Goal: Task Accomplishment & Management: Complete application form

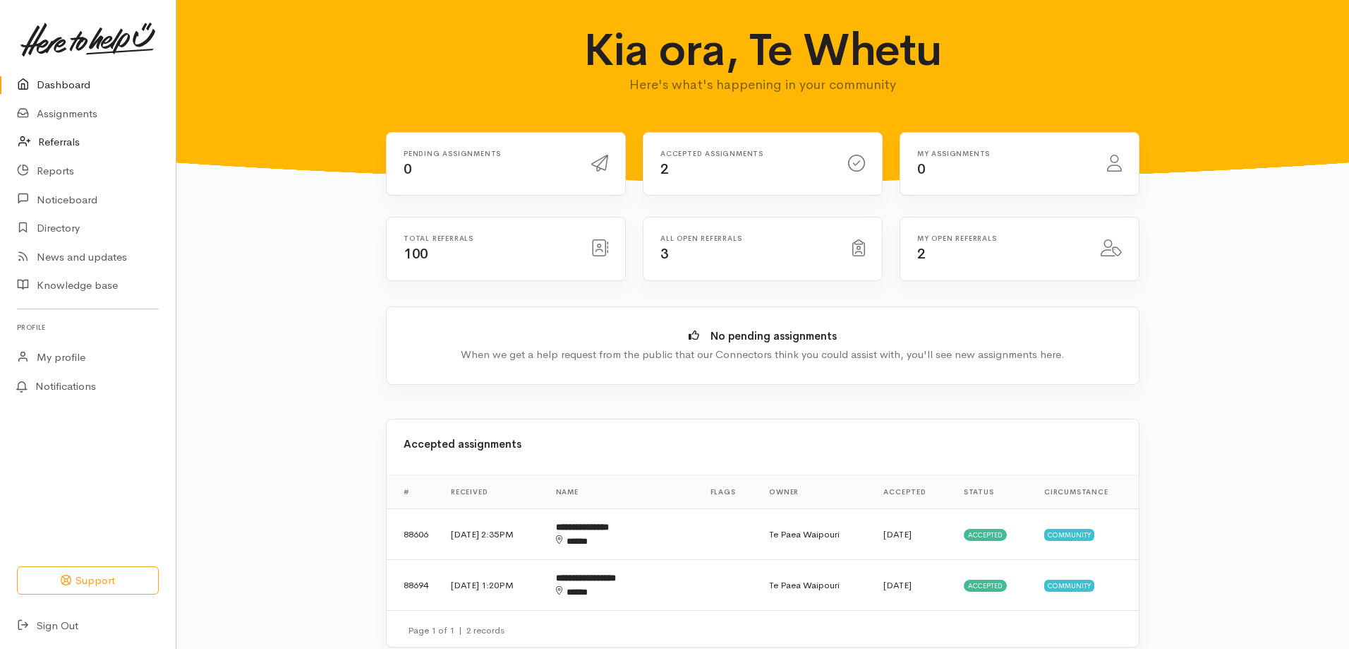
click at [73, 136] on link "Referrals" at bounding box center [88, 142] width 176 height 29
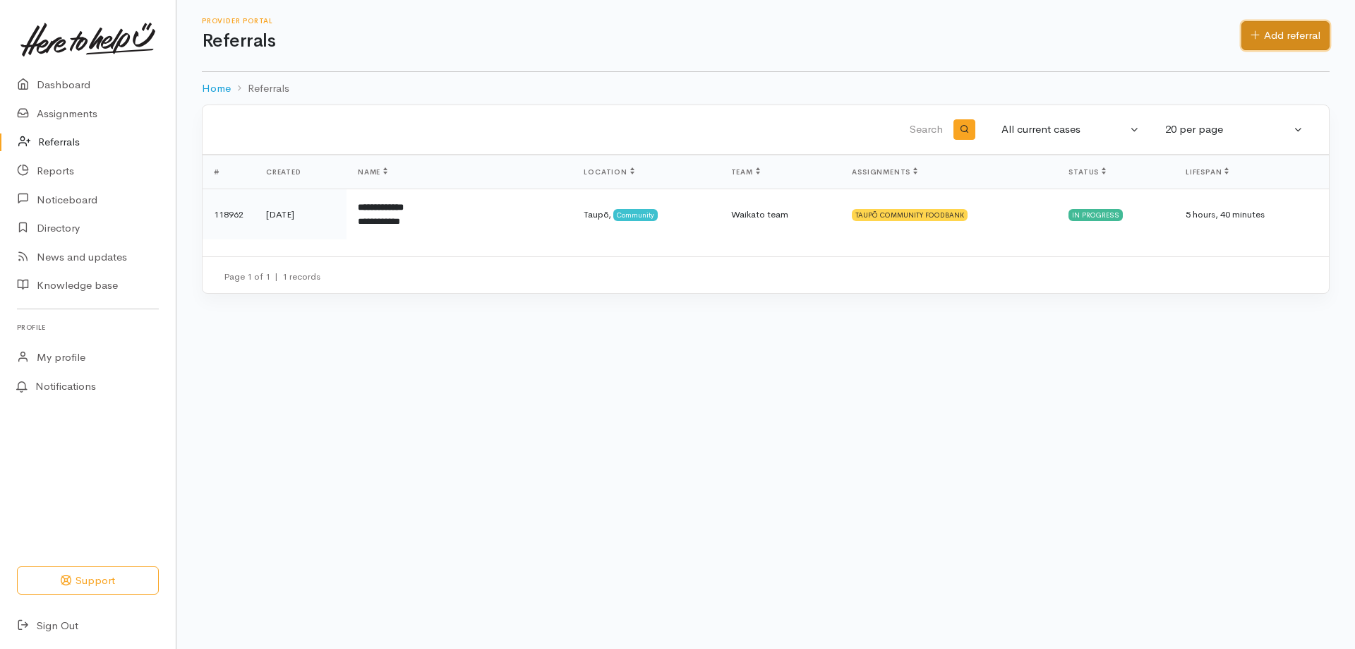
click at [1301, 33] on link "Add referral" at bounding box center [1285, 35] width 88 height 29
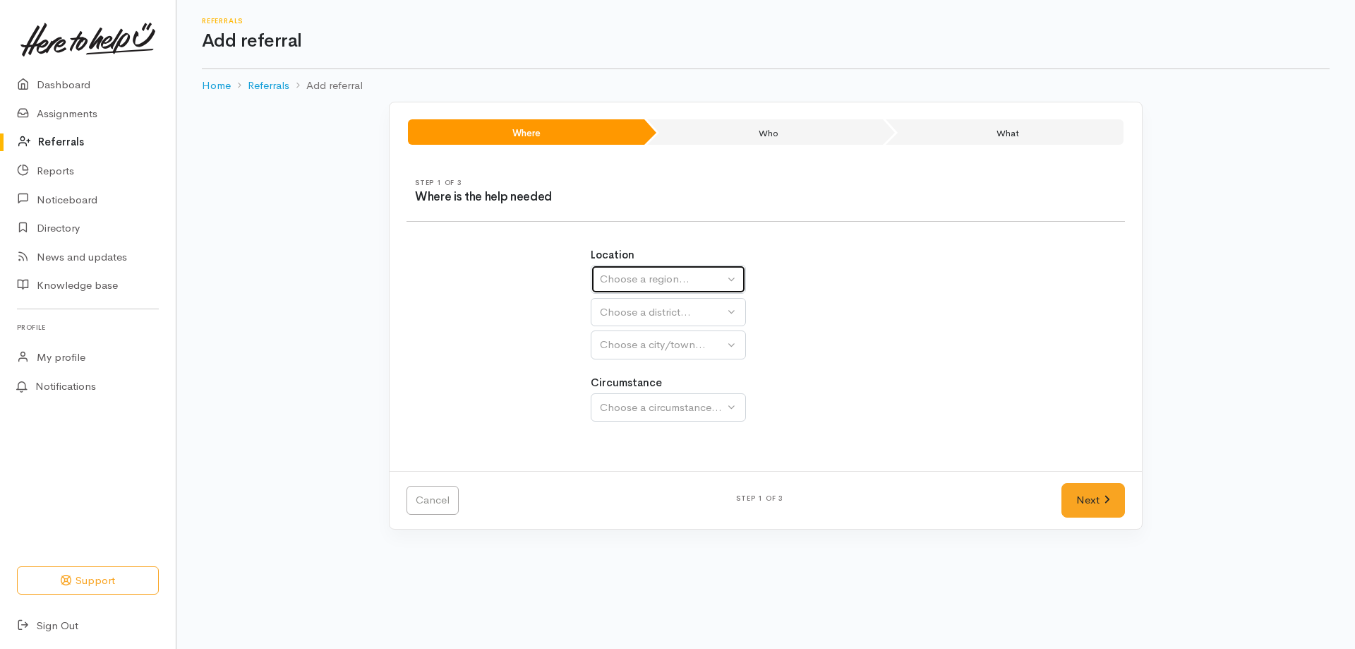
click at [687, 271] on div "Choose a region..." at bounding box center [662, 279] width 124 height 16
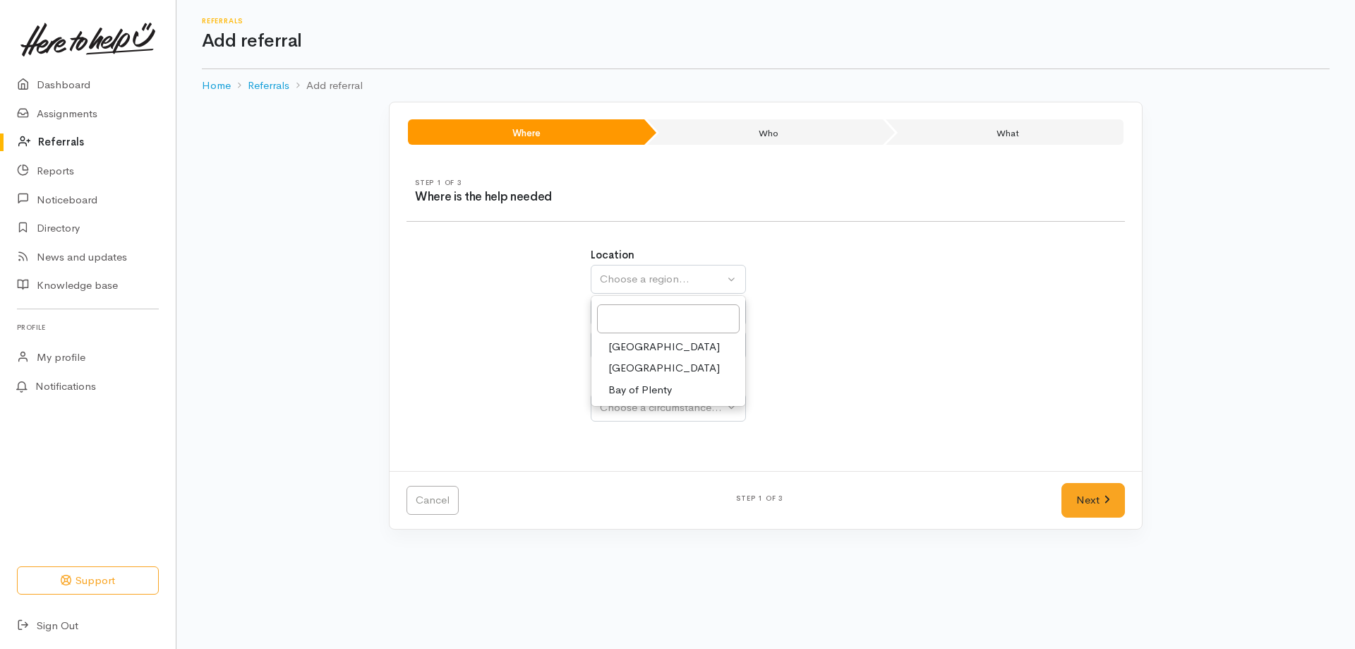
click at [650, 363] on link "[GEOGRAPHIC_DATA]" at bounding box center [668, 368] width 154 height 22
select select "3"
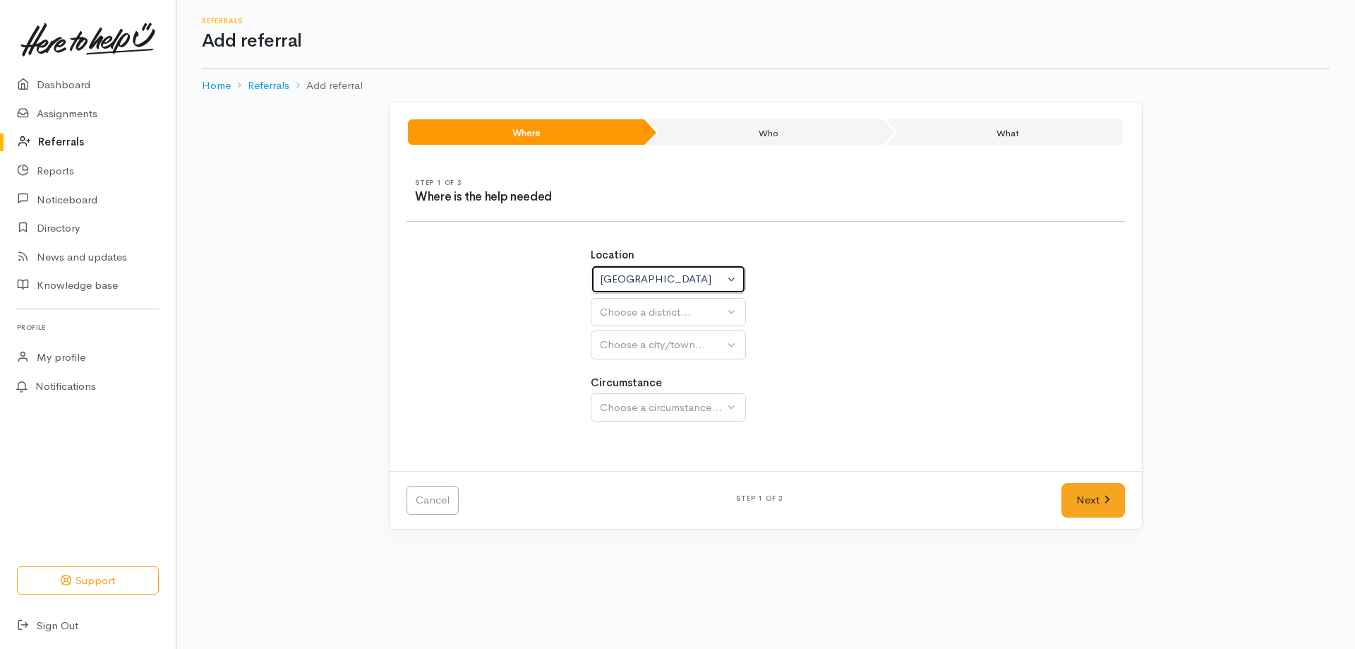
select select
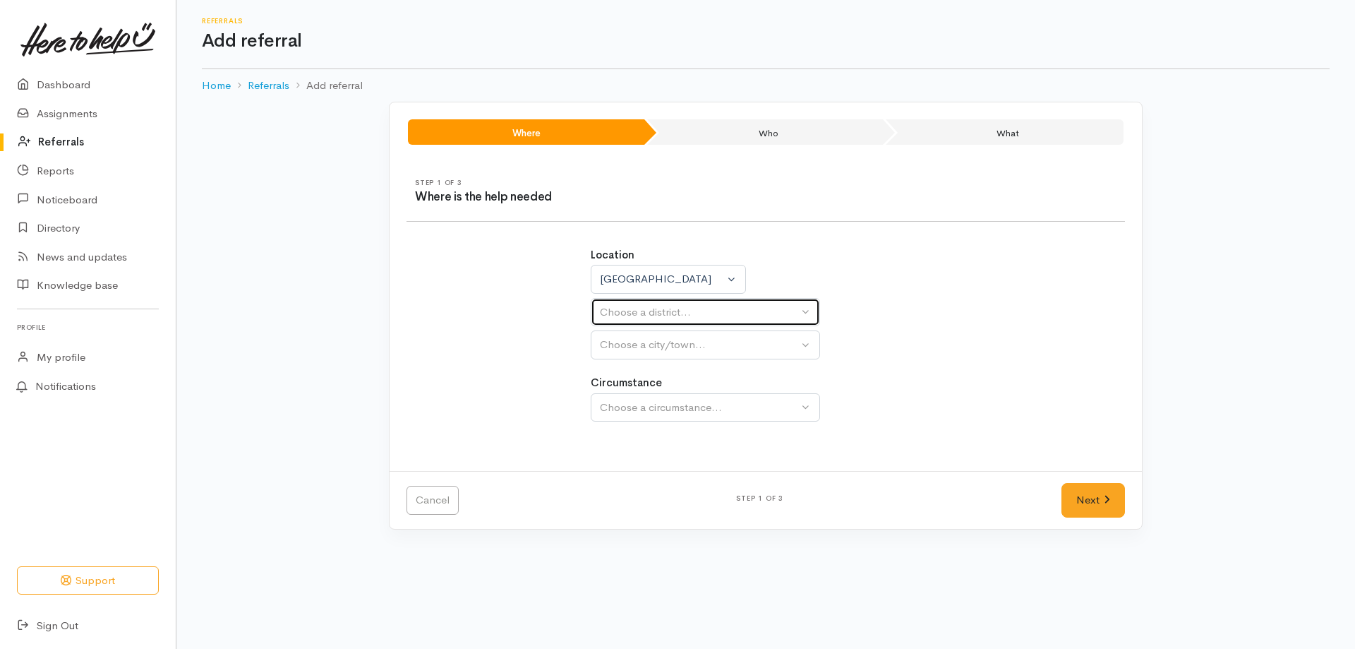
click at [699, 308] on div "Choose a district..." at bounding box center [699, 312] width 198 height 16
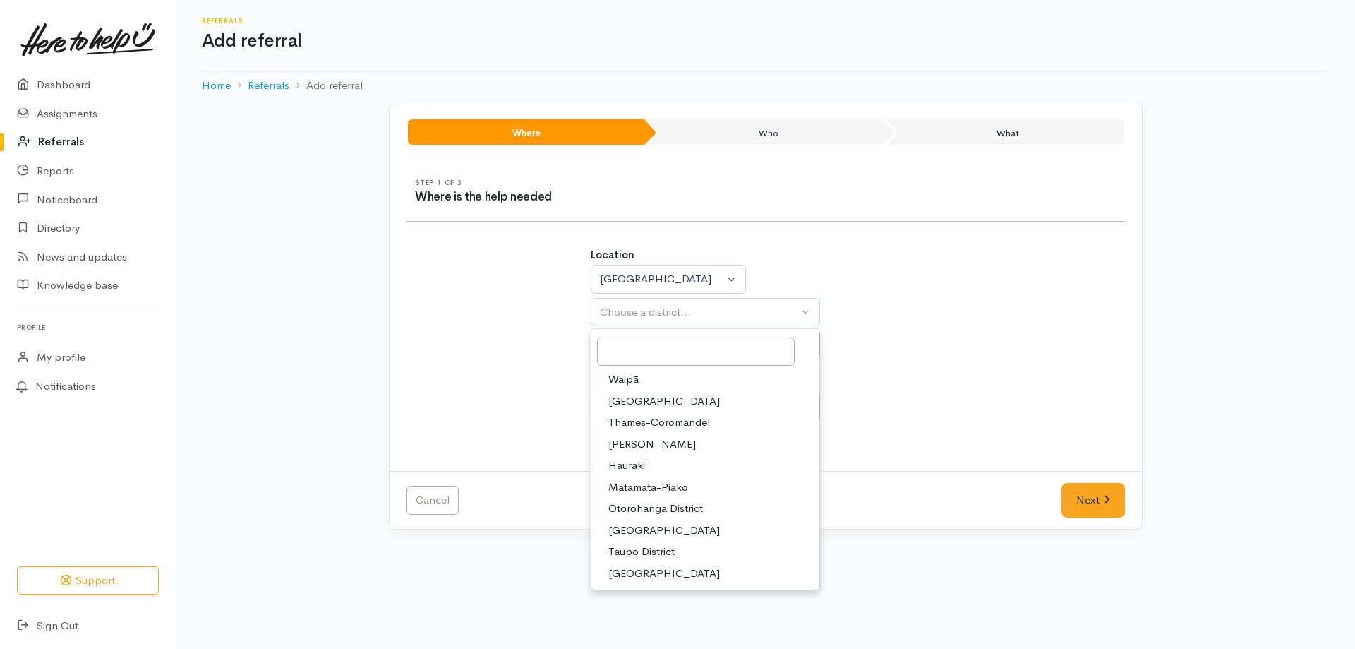
click at [639, 394] on span "[GEOGRAPHIC_DATA]" at bounding box center [663, 401] width 111 height 16
select select "2"
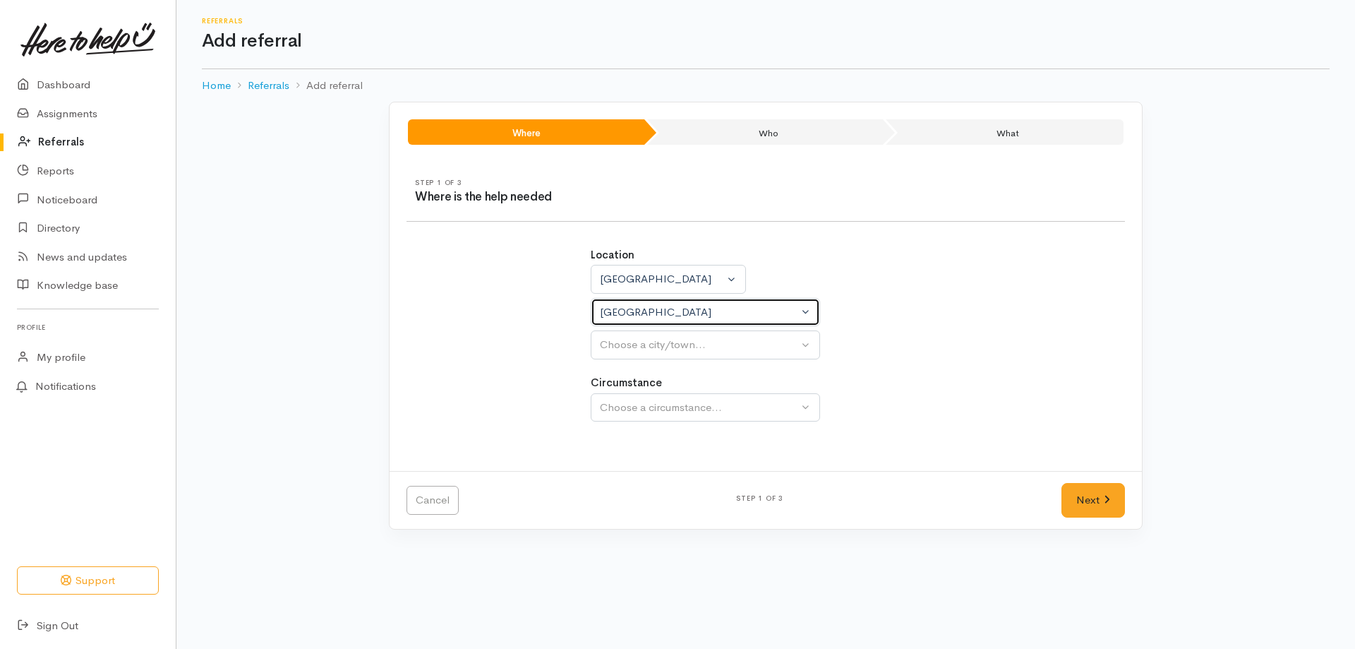
select select
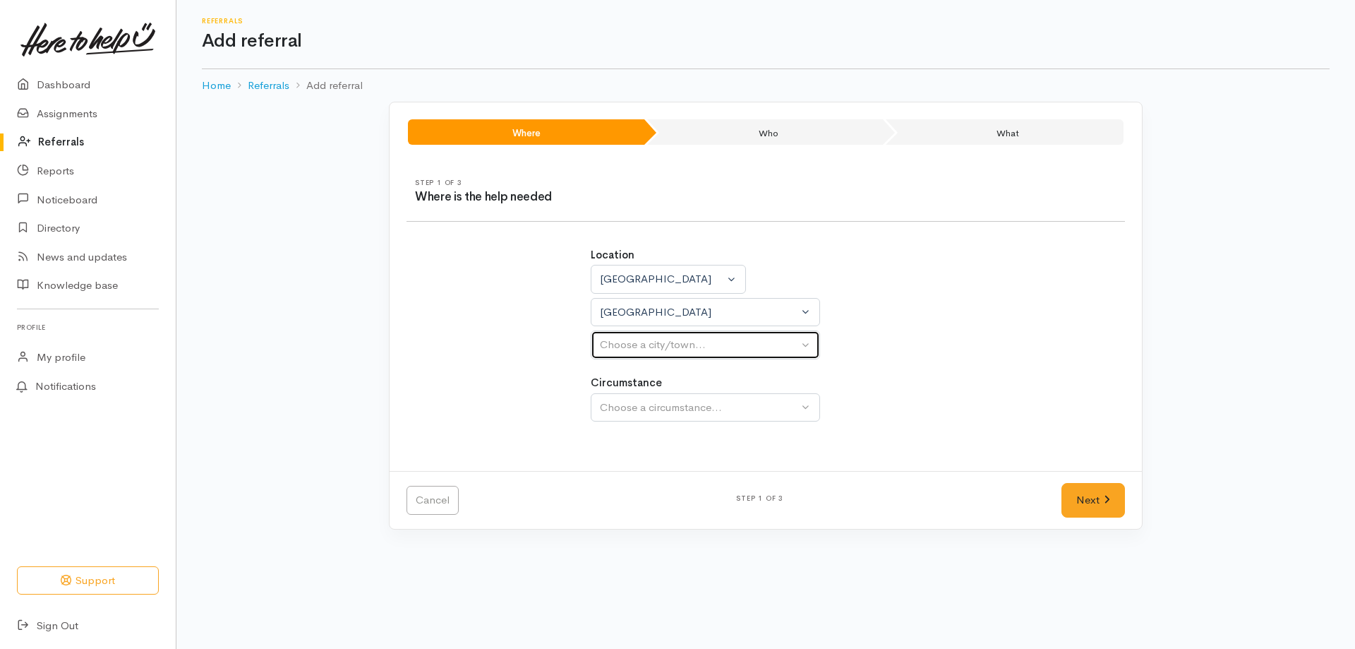
click at [638, 351] on div "Choose a city/town..." at bounding box center [699, 345] width 198 height 16
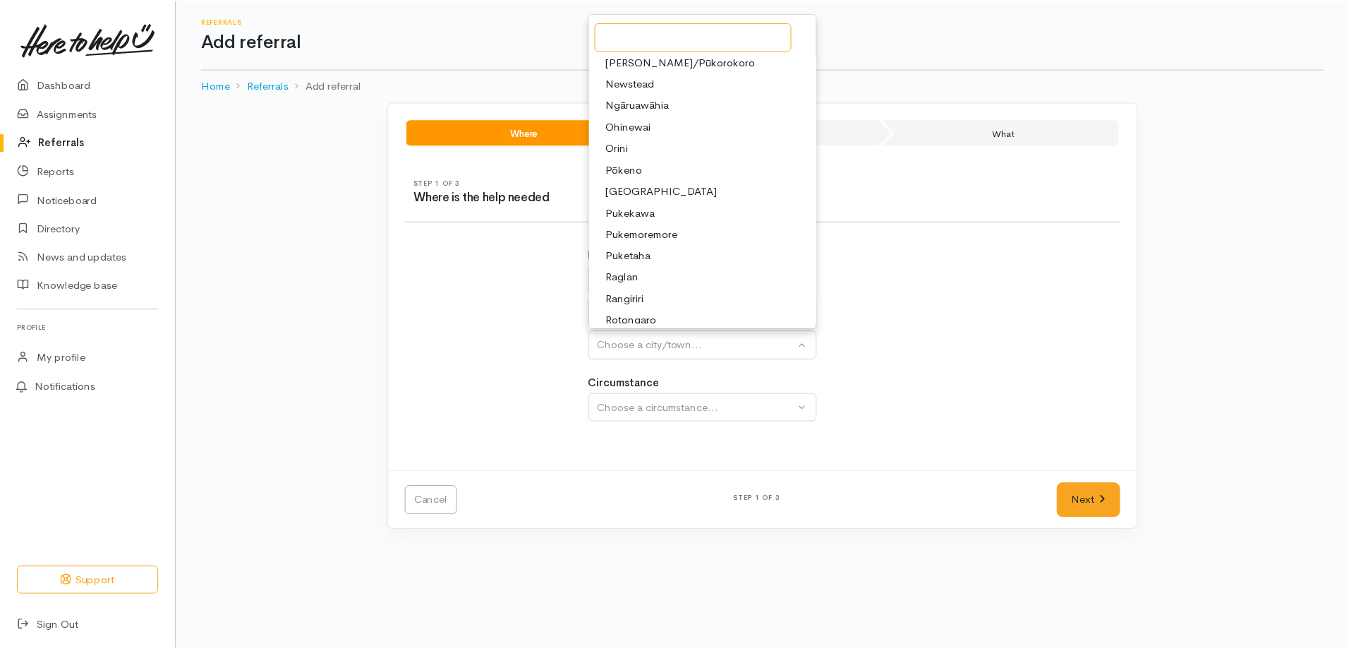
scroll to position [28, 0]
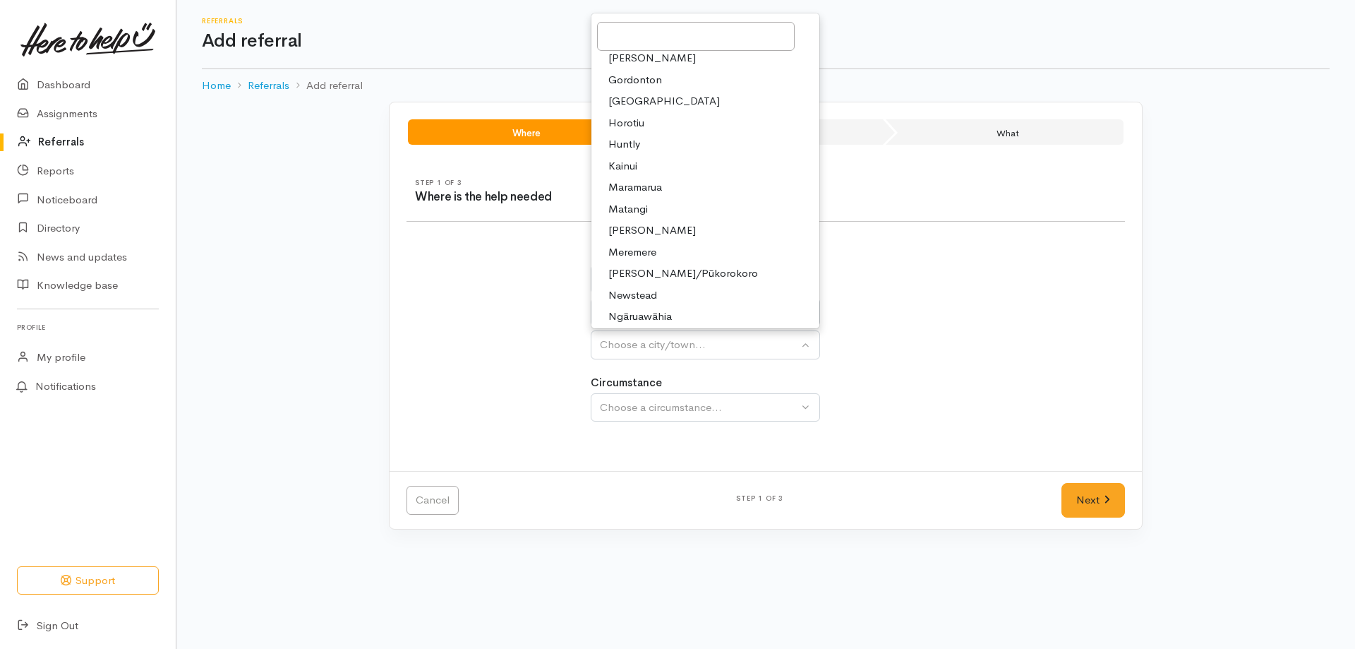
click at [923, 275] on div "Location [GEOGRAPHIC_DATA] [GEOGRAPHIC_DATA] [GEOGRAPHIC_DATA] [GEOGRAPHIC_DATA…" at bounding box center [766, 303] width 351 height 112
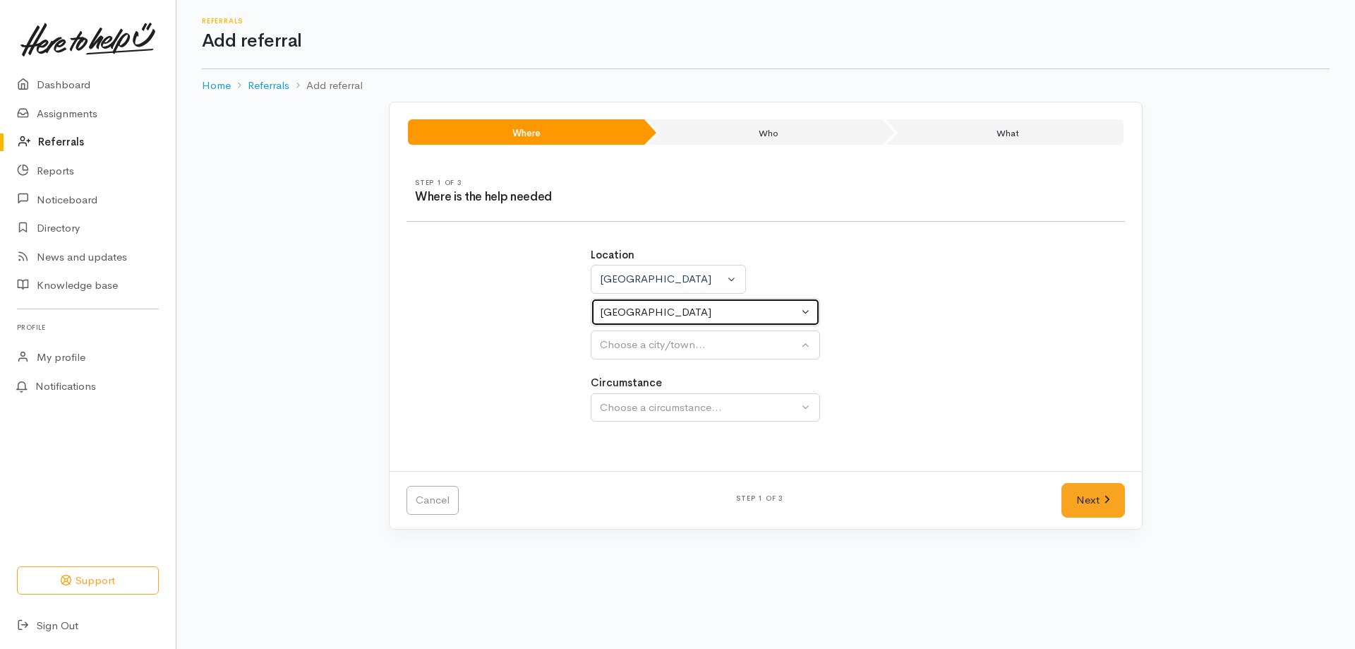
click at [788, 311] on div "[GEOGRAPHIC_DATA]" at bounding box center [699, 312] width 198 height 16
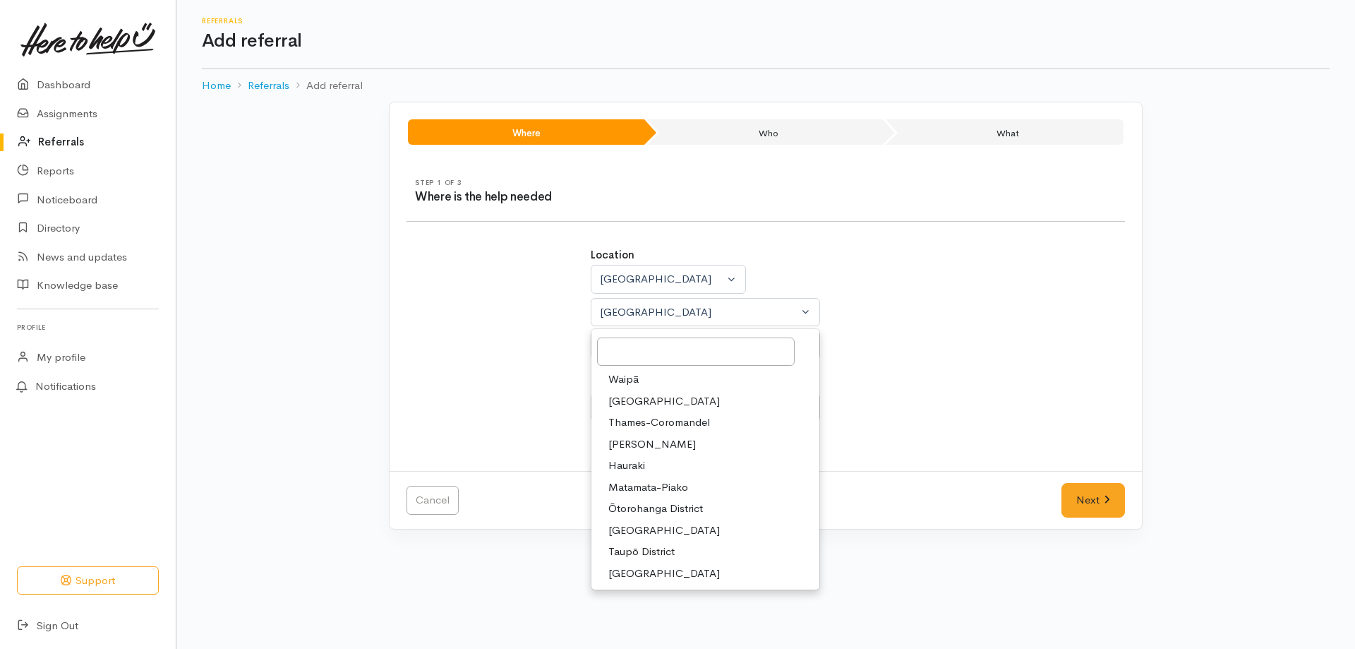
click at [636, 557] on span "Taupō District" at bounding box center [641, 551] width 66 height 16
select select "14"
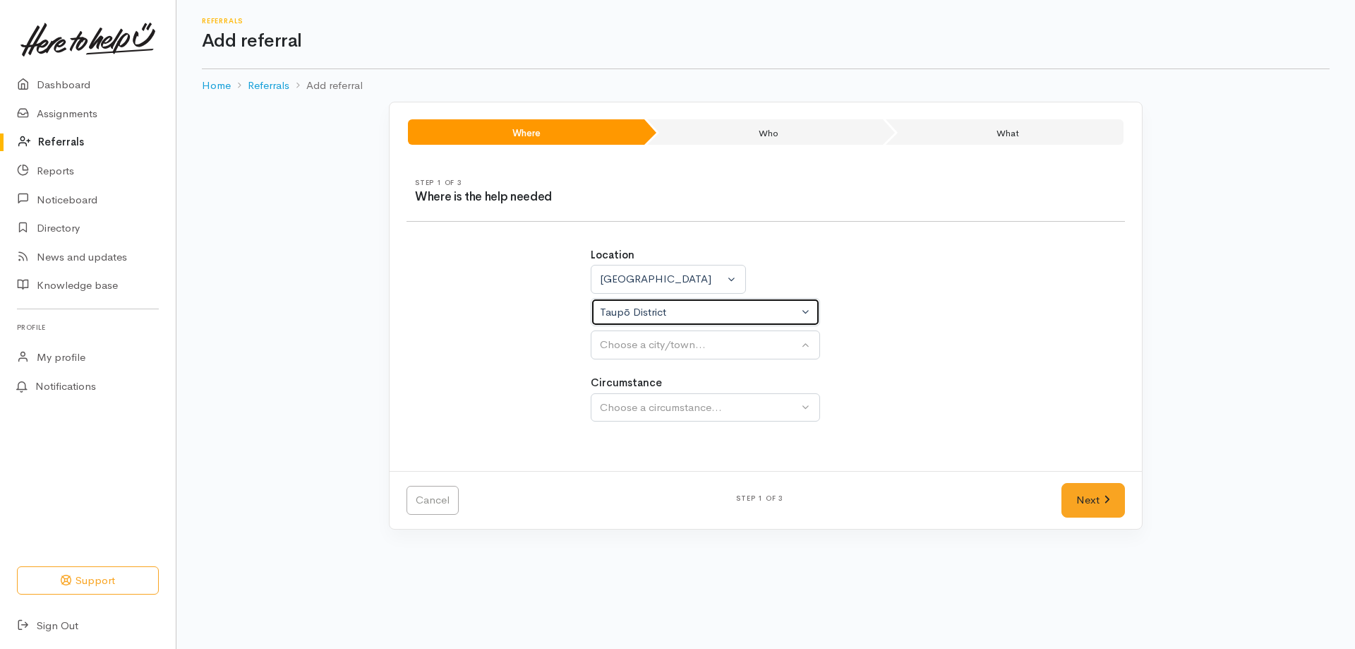
select select
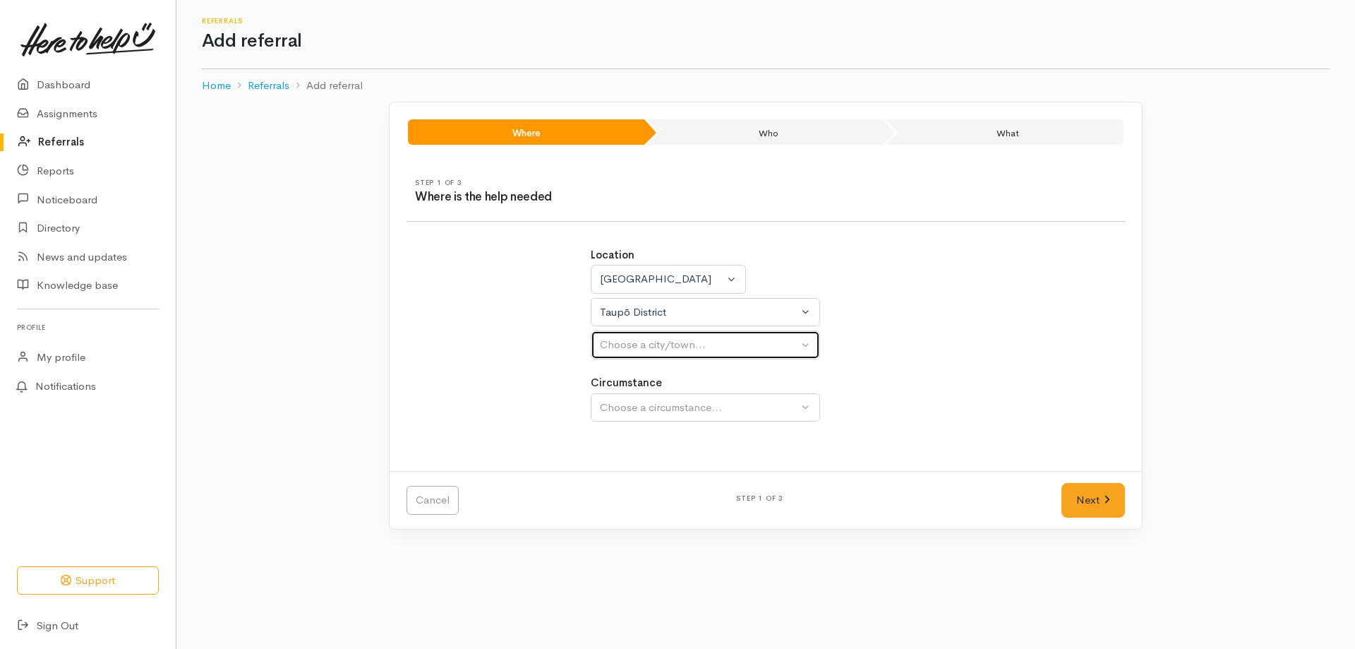
click at [745, 342] on div "Choose a city/town..." at bounding box center [699, 345] width 198 height 16
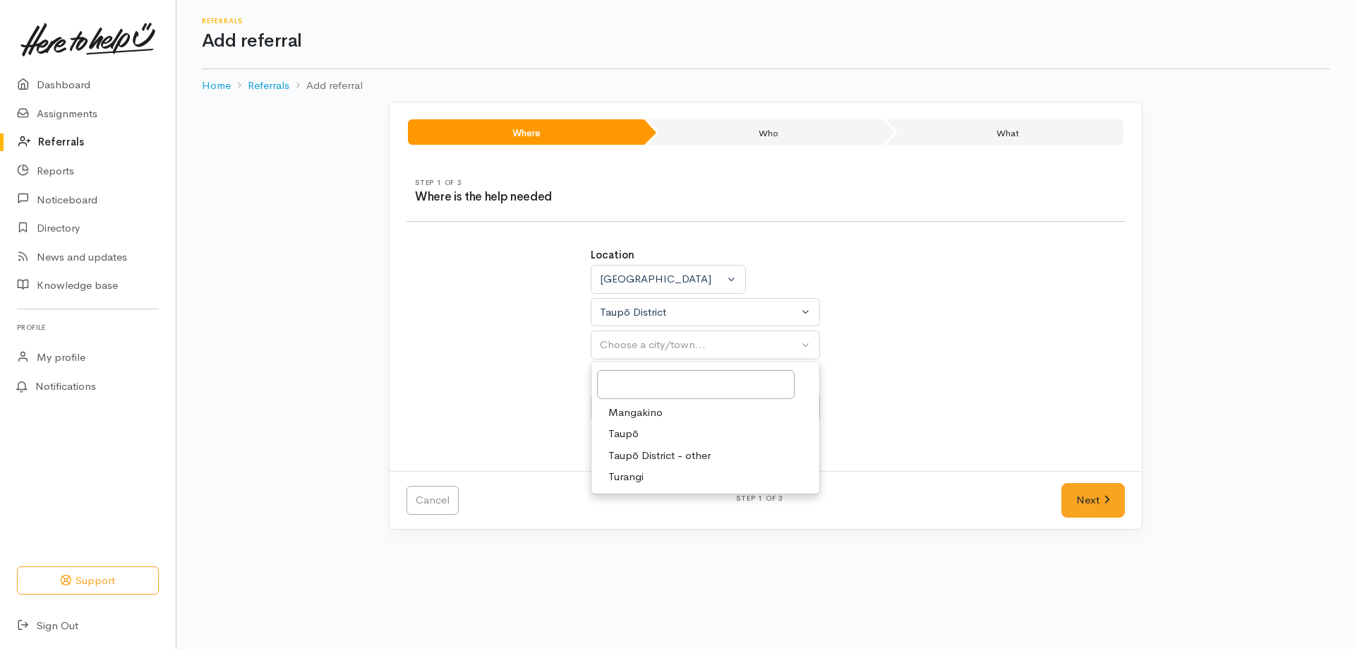
click at [679, 423] on link "Taupō" at bounding box center [705, 434] width 228 height 22
select select "183"
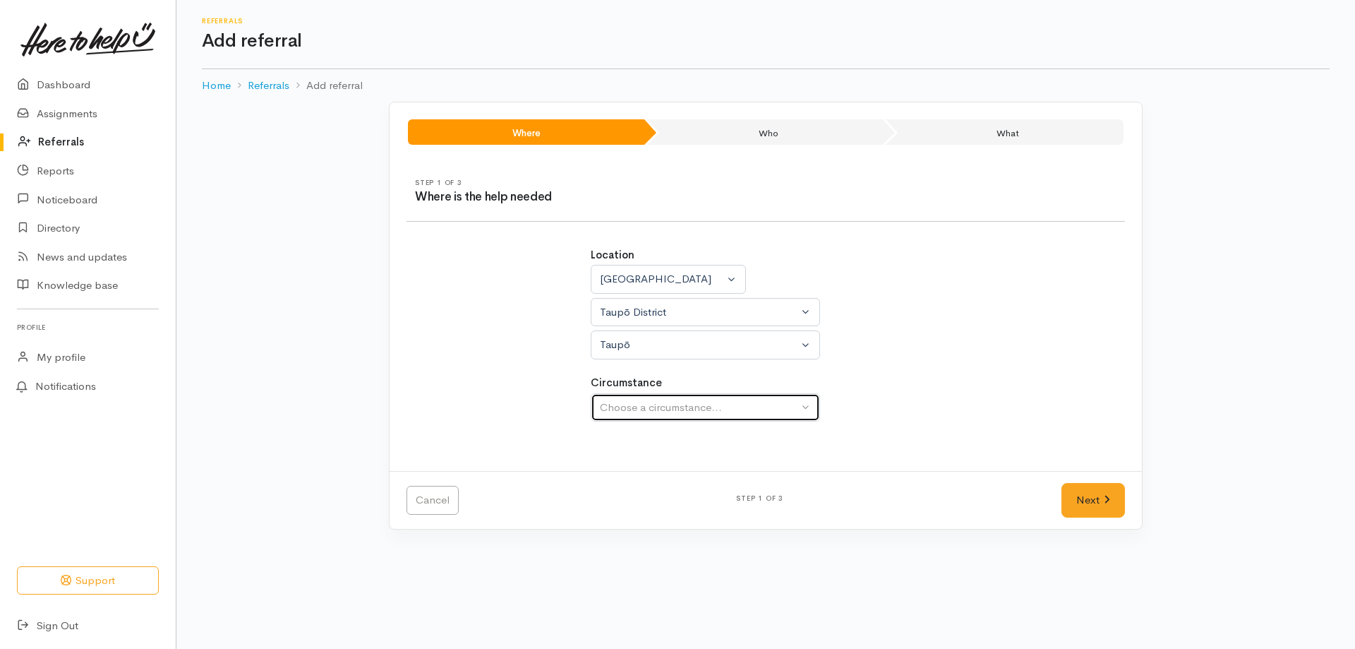
click at [685, 407] on div "Choose a circumstance..." at bounding box center [699, 407] width 198 height 16
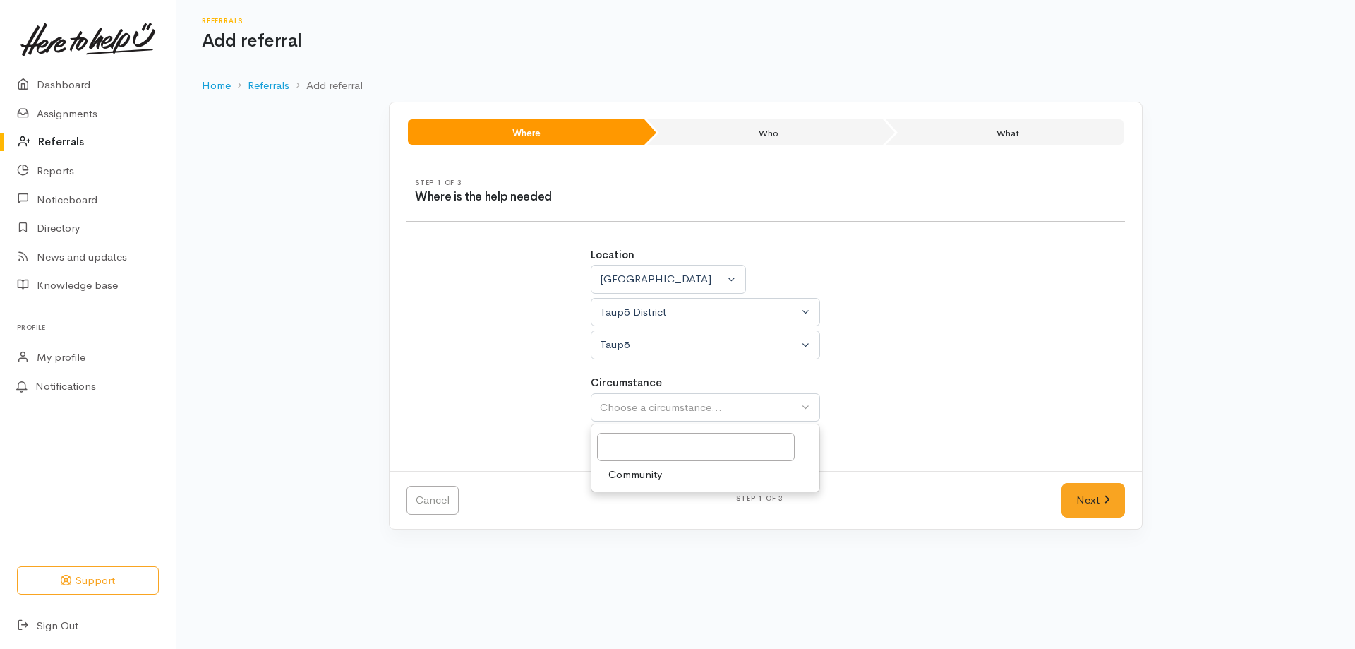
click at [668, 474] on link "Community" at bounding box center [705, 475] width 228 height 22
select select "2"
click at [1101, 495] on link "Next" at bounding box center [1093, 500] width 64 height 35
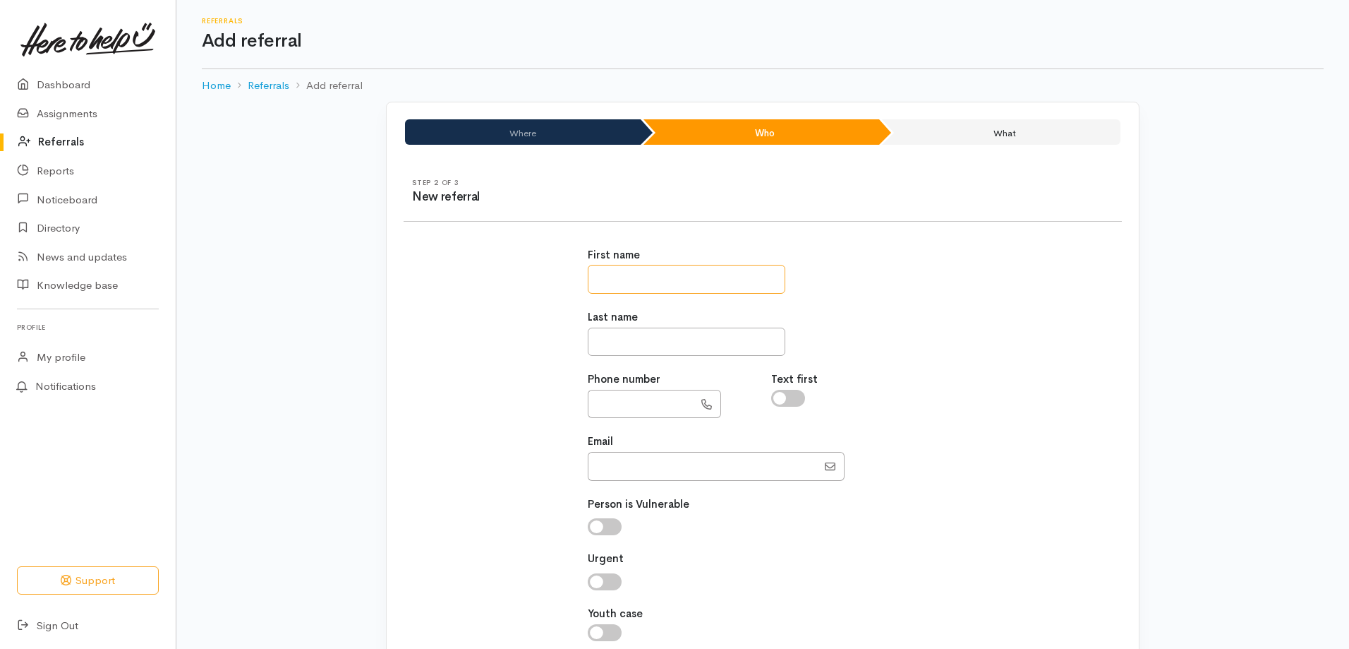
click at [717, 282] on input "text" at bounding box center [687, 279] width 198 height 29
type input "*****"
click at [703, 348] on input "*******" at bounding box center [687, 341] width 198 height 29
type input "*******"
click at [660, 404] on input "text" at bounding box center [641, 404] width 106 height 29
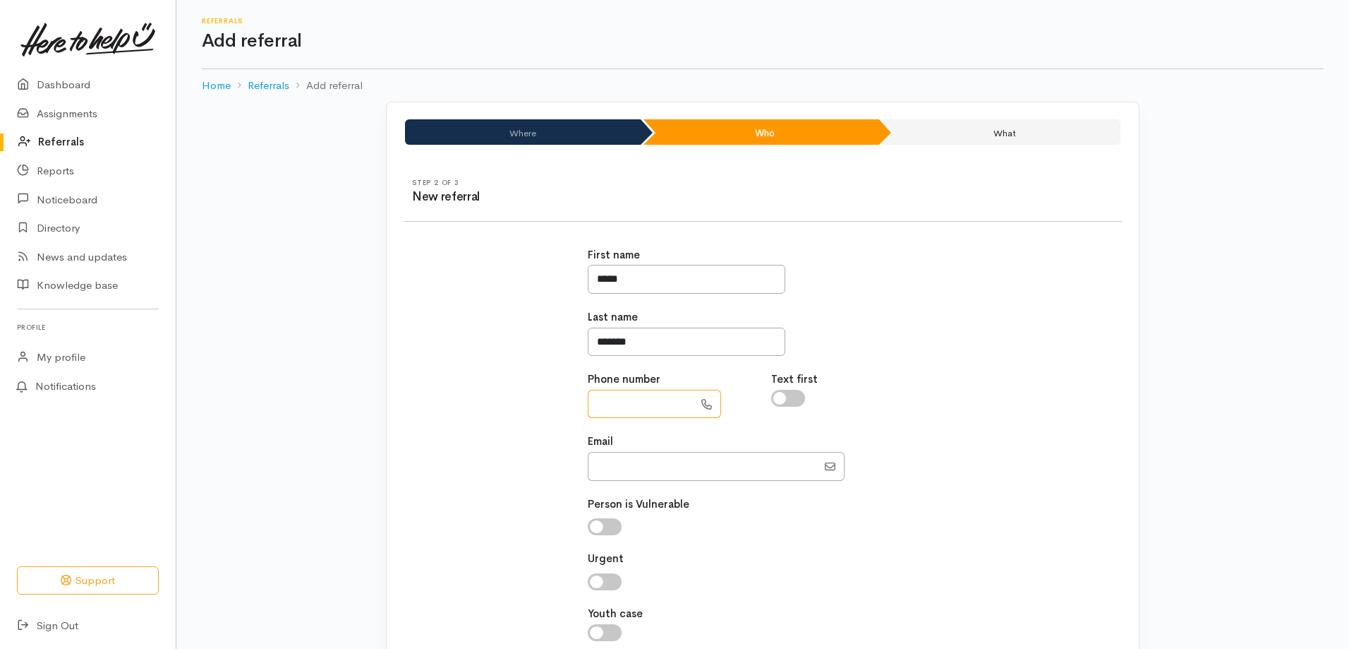
paste input "**********"
type input "**********"
click at [617, 464] on input "Email" at bounding box center [702, 466] width 229 height 29
paste input "[EMAIL_ADDRESS][DOMAIN_NAME]"
type input "[EMAIL_ADDRESS][DOMAIN_NAME]"
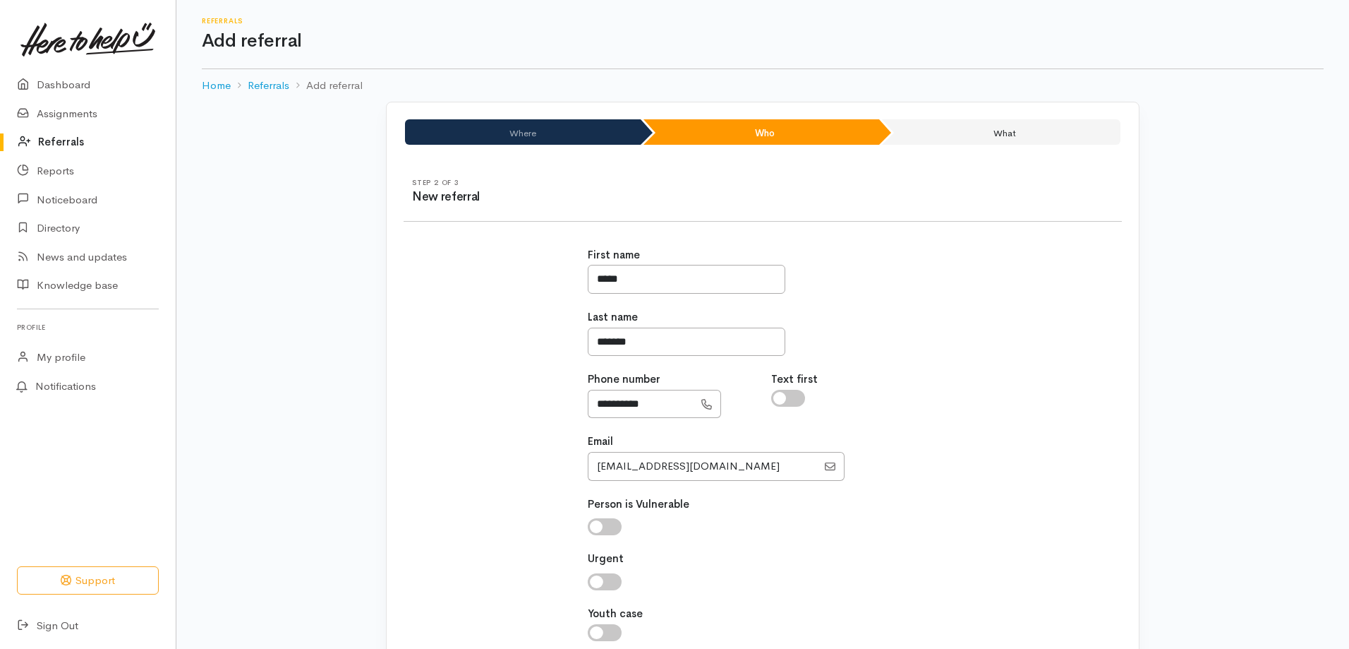
click at [598, 524] on input "checkbox" at bounding box center [605, 526] width 34 height 17
checkbox input "true"
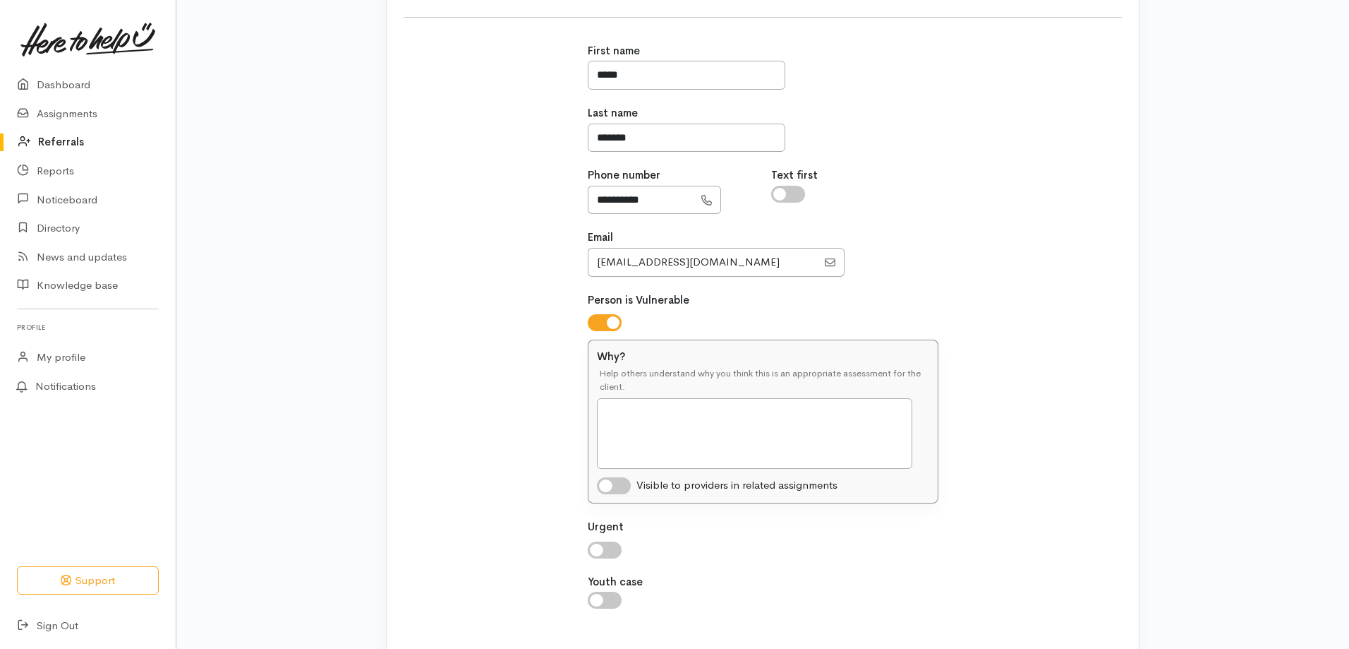
scroll to position [212, 0]
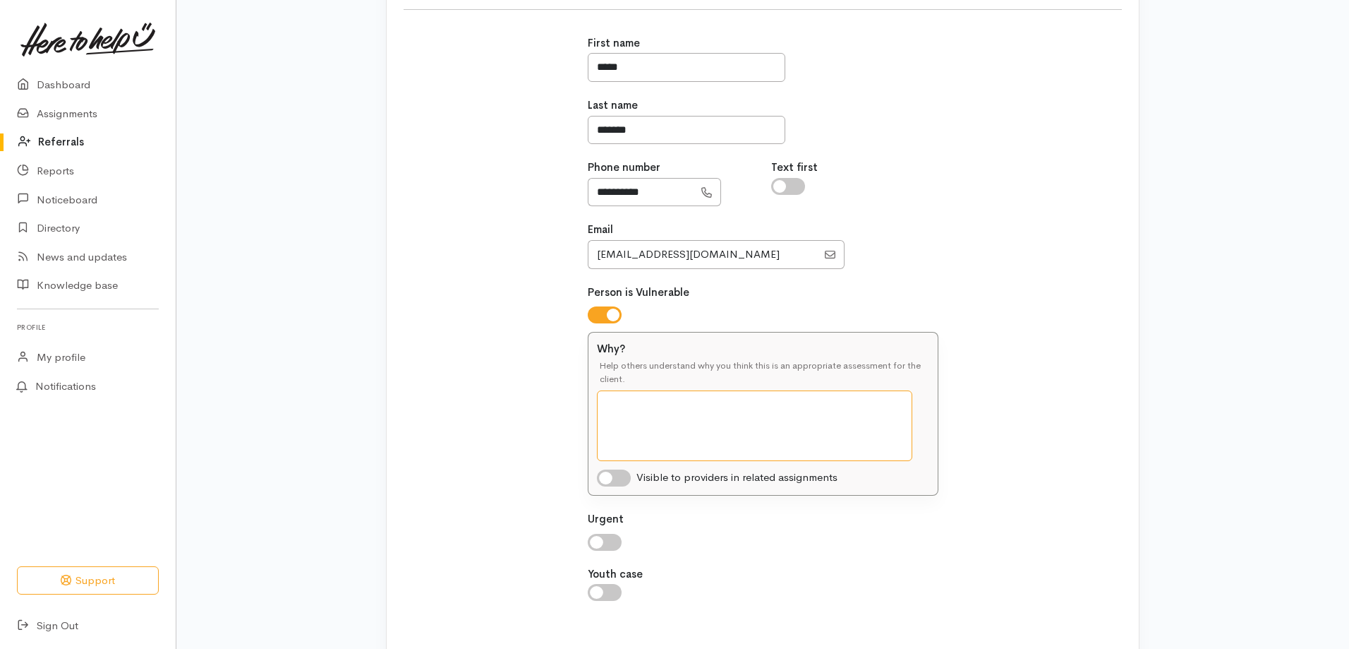
click at [618, 404] on textarea "Why?" at bounding box center [754, 425] width 315 height 71
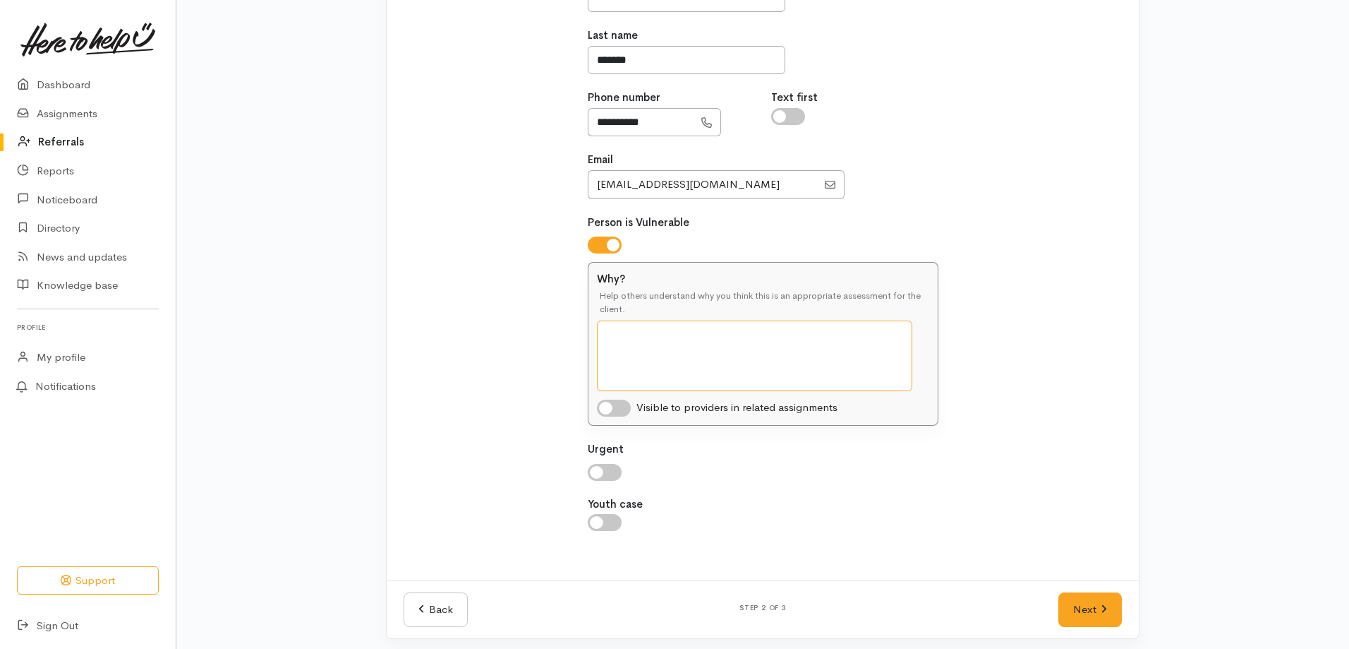
scroll to position [289, 0]
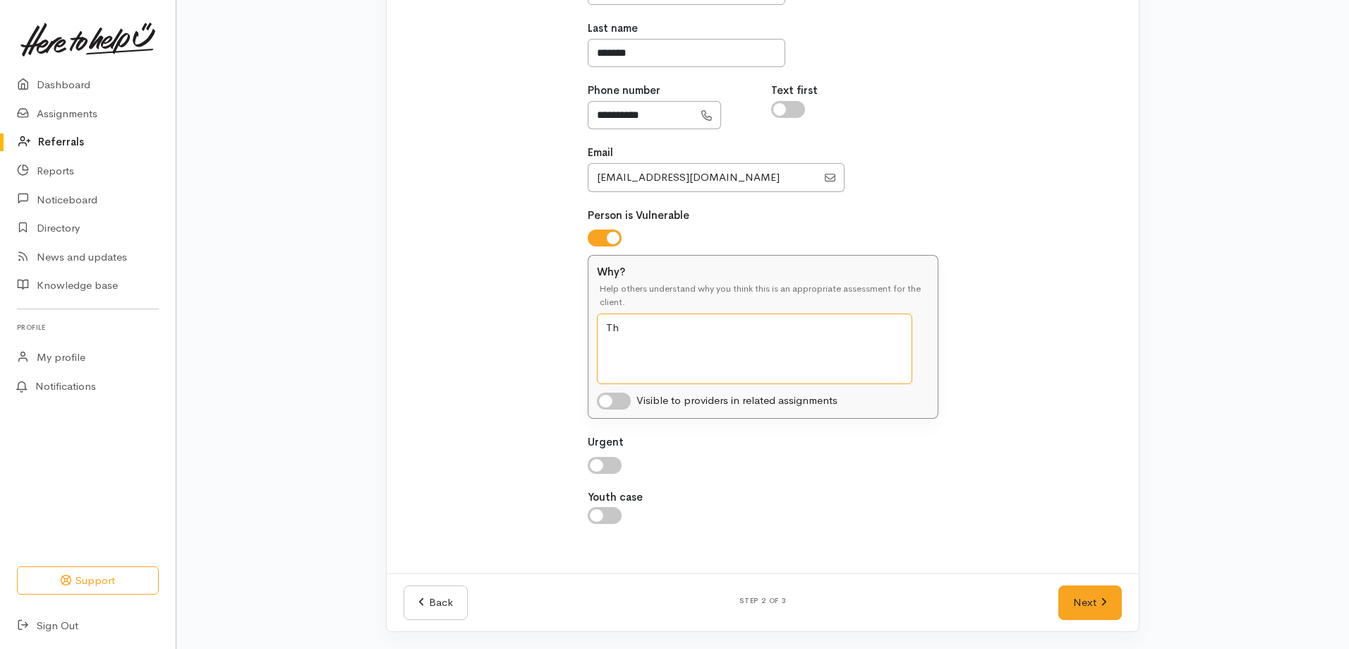
type textarea "T"
click at [835, 354] on textarea "Client has been living on soup for the last few days, [PERSON_NAME] has nearly …" at bounding box center [754, 348] width 315 height 71
type textarea "Client has been living on soup for the last few days, [PERSON_NAME] has nearly …"
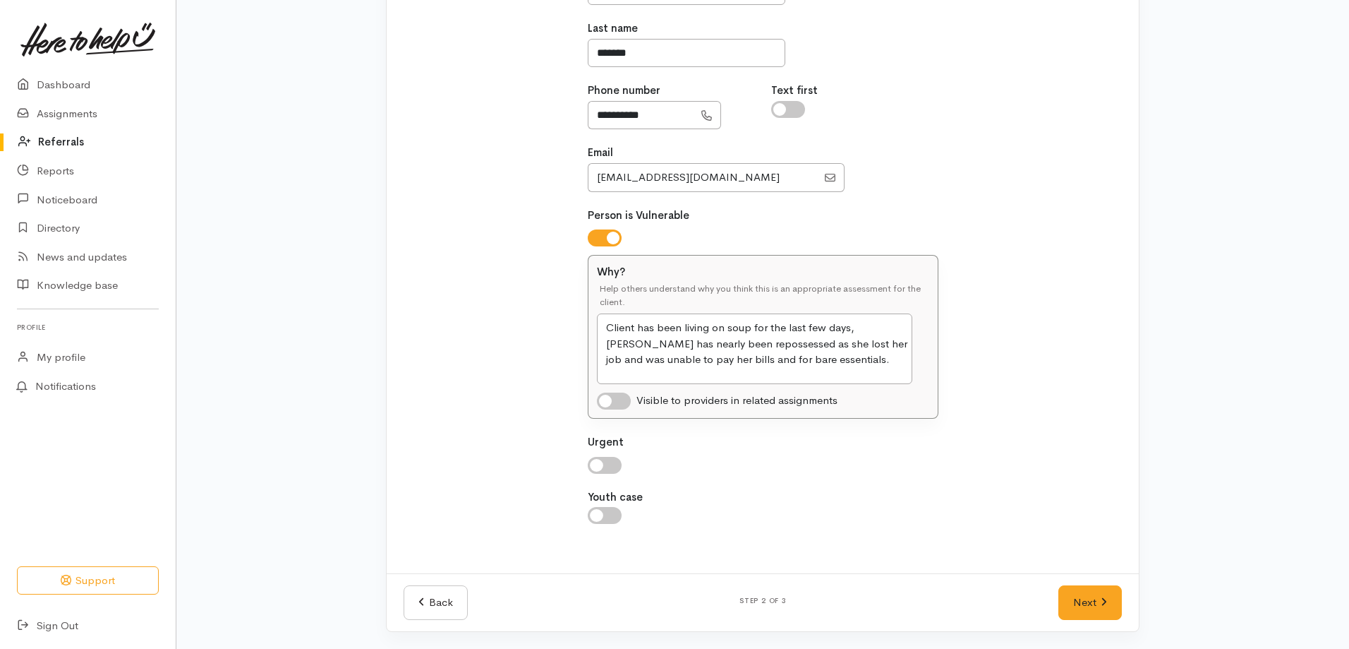
click at [608, 400] on input "checkbox" at bounding box center [614, 400] width 34 height 17
checkbox input "true"
click at [592, 463] on input "checkbox" at bounding box center [605, 465] width 34 height 17
checkbox input "true"
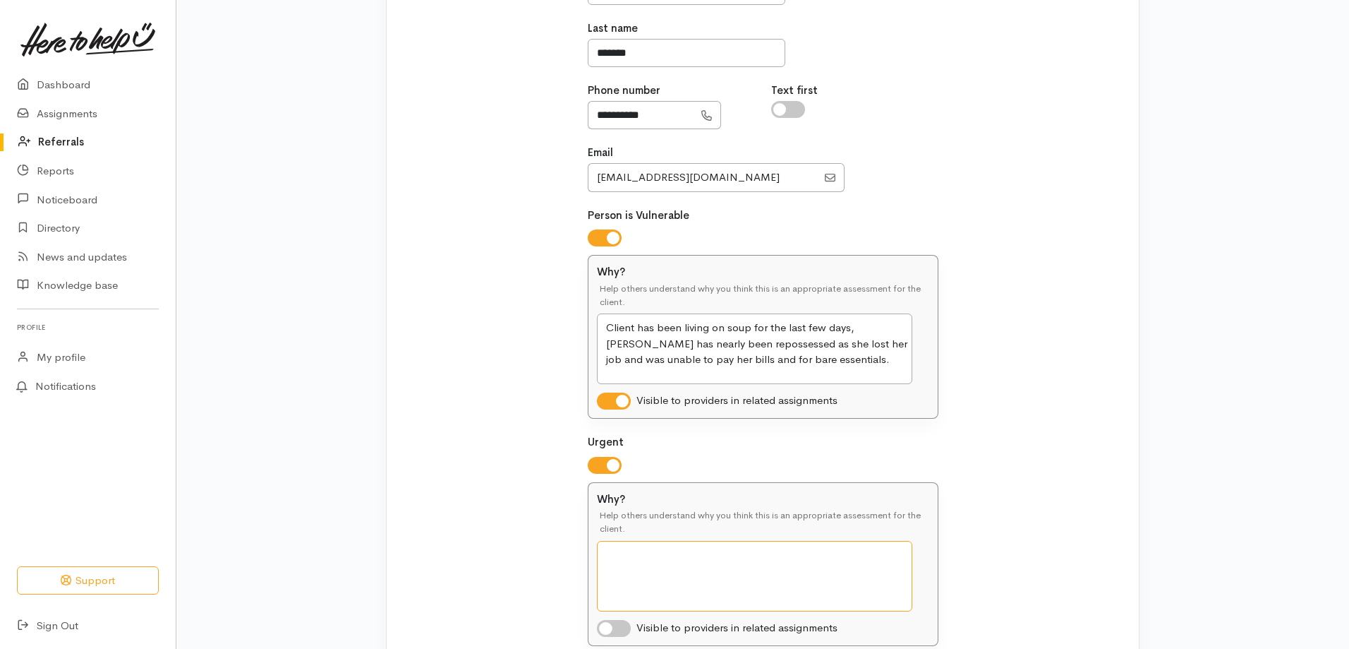
click at [634, 565] on textarea "Why?" at bounding box center [754, 576] width 315 height 71
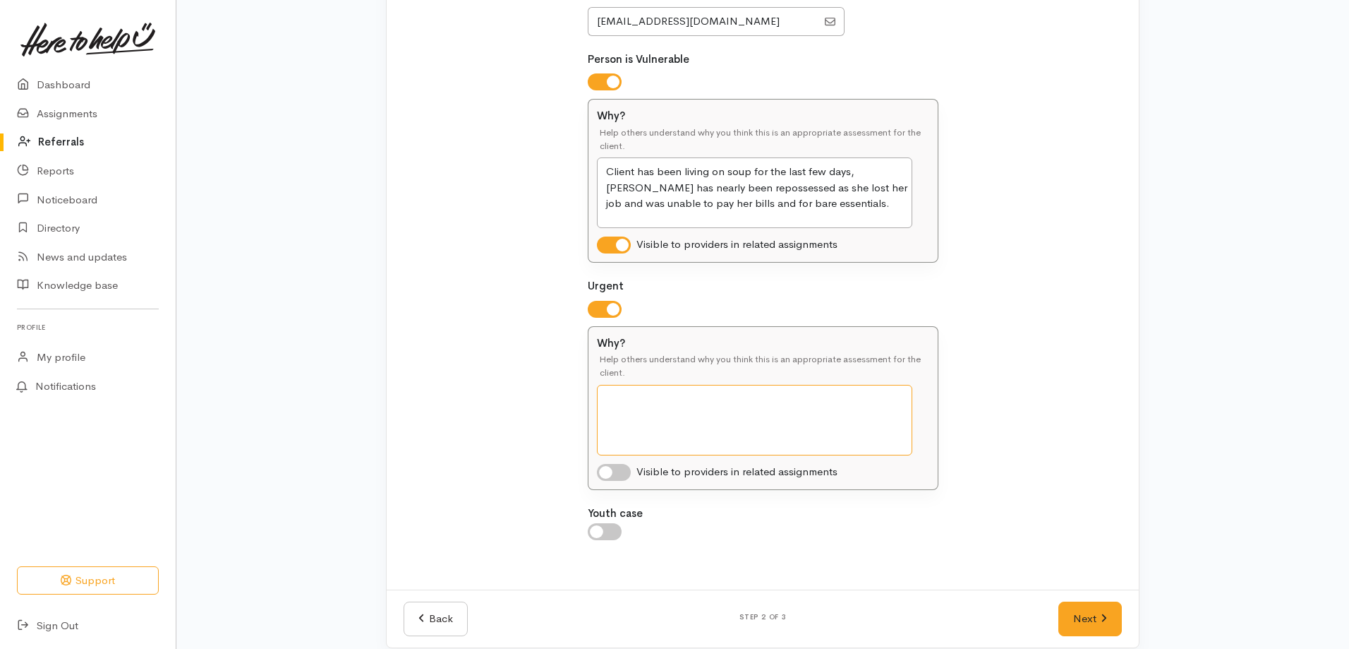
scroll to position [461, 0]
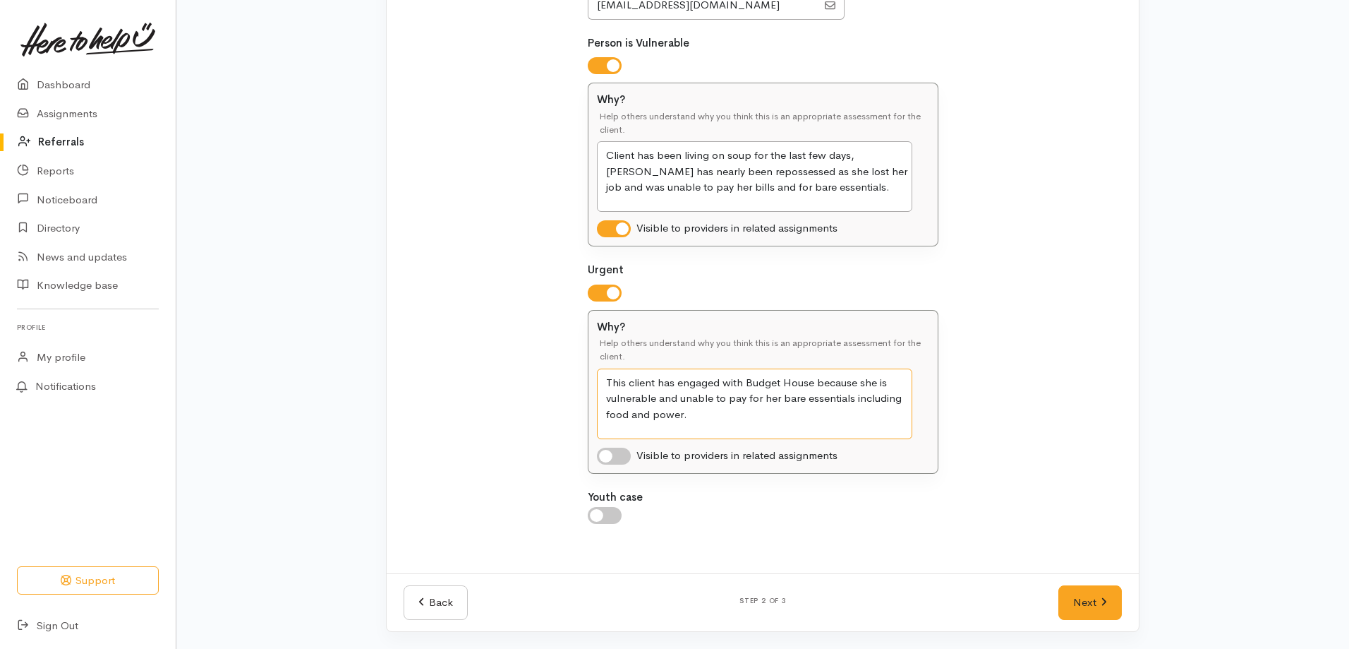
type textarea "This client has engaged with Budget House because she is vulnerable and unable …"
click at [608, 452] on input "checkbox" at bounding box center [614, 455] width 34 height 17
checkbox input "true"
click at [1084, 604] on link "Next" at bounding box center [1091, 602] width 64 height 35
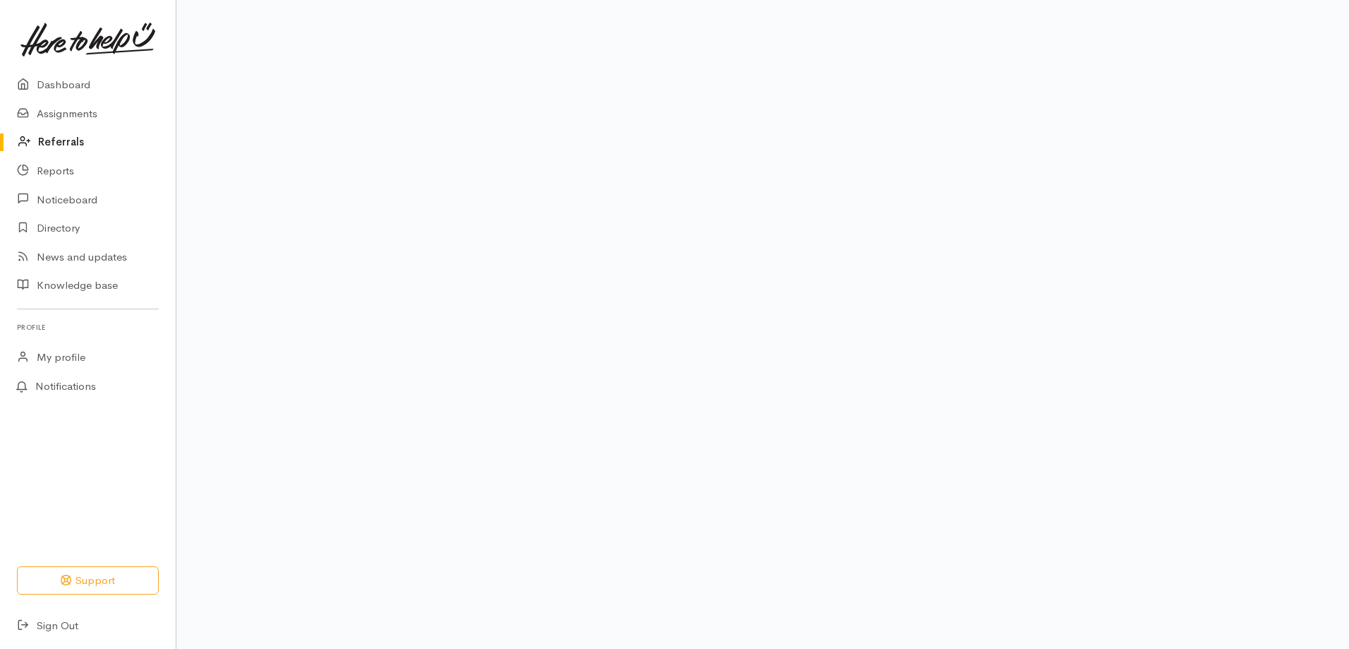
scroll to position [90, 0]
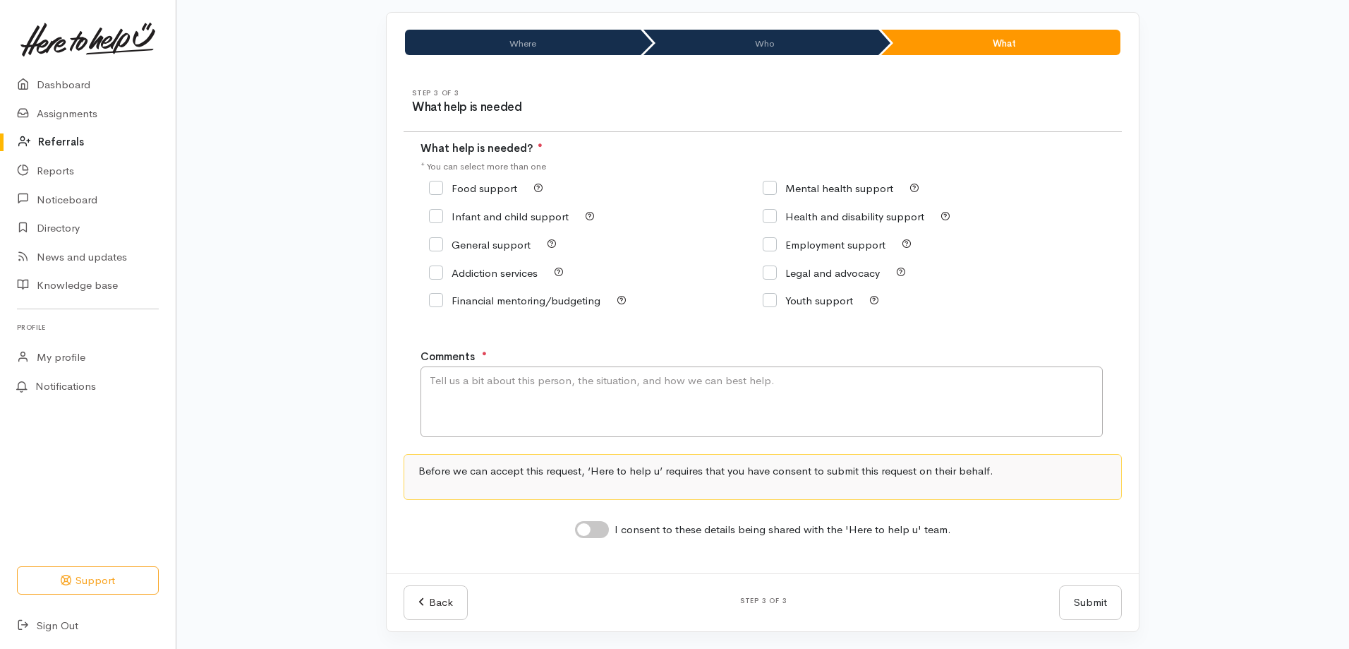
click at [432, 192] on input "Food support" at bounding box center [473, 188] width 88 height 11
checkbox input "true"
click at [491, 392] on textarea "Comments" at bounding box center [762, 401] width 682 height 71
click at [515, 379] on textarea "It would be greatfully appreciated if the client" at bounding box center [762, 401] width 682 height 71
click at [655, 371] on textarea "It would be gratefully appreciated if the client" at bounding box center [762, 401] width 682 height 71
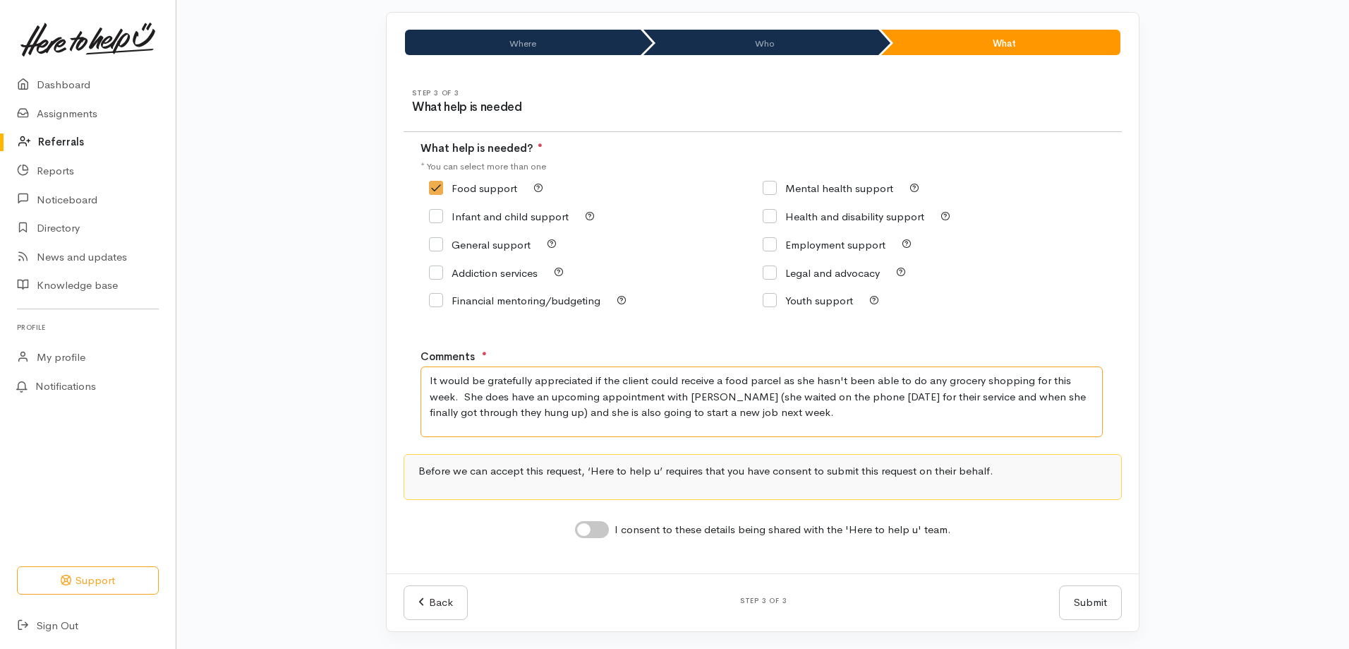
type textarea "It would be gratefully appreciated if the client could receive a food parcel as…"
click at [589, 530] on input "I consent to these details being shared with the 'Here to help u' team." at bounding box center [592, 529] width 34 height 17
checkbox input "true"
click at [1095, 605] on button "Submit" at bounding box center [1090, 602] width 63 height 35
